Goal: Information Seeking & Learning: Learn about a topic

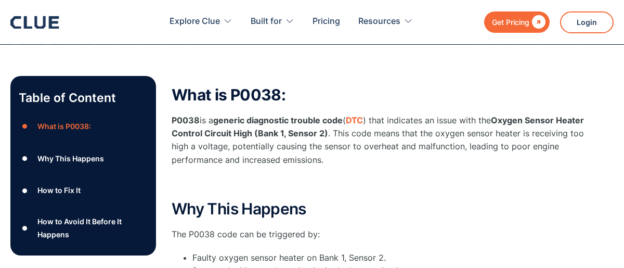
scroll to position [147, 0]
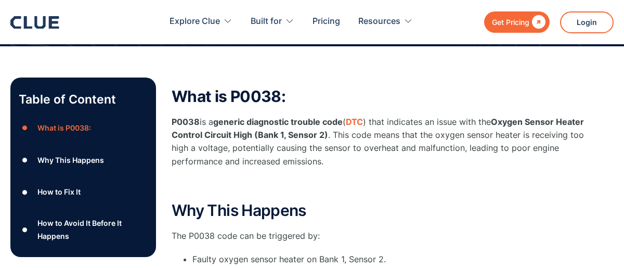
click at [68, 190] on div "How to Fix It" at bounding box center [58, 191] width 43 height 13
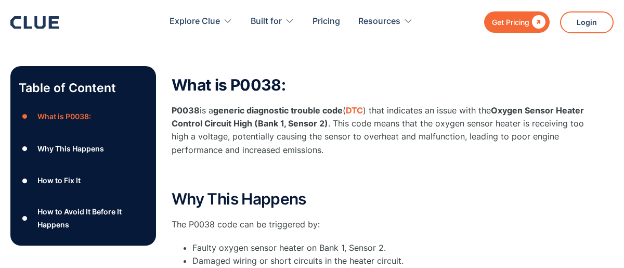
scroll to position [157, 0]
click at [357, 110] on strong "DTC" at bounding box center [354, 110] width 17 height 10
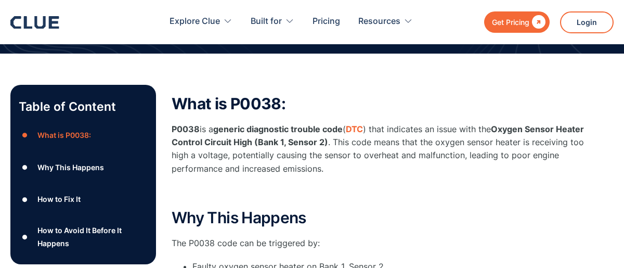
scroll to position [147, 0]
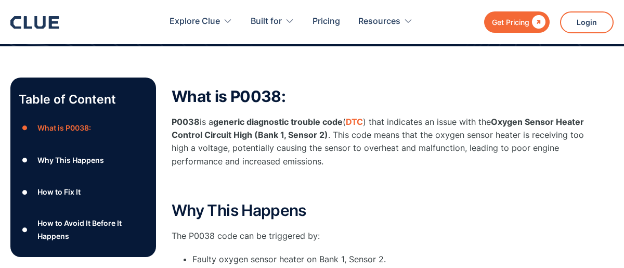
click at [66, 157] on div "Why This Happens" at bounding box center [70, 159] width 67 height 13
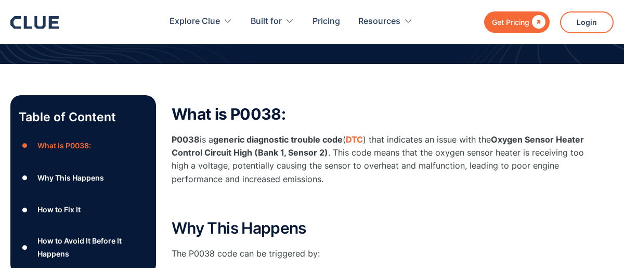
scroll to position [147, 0]
